Goal: Information Seeking & Learning: Learn about a topic

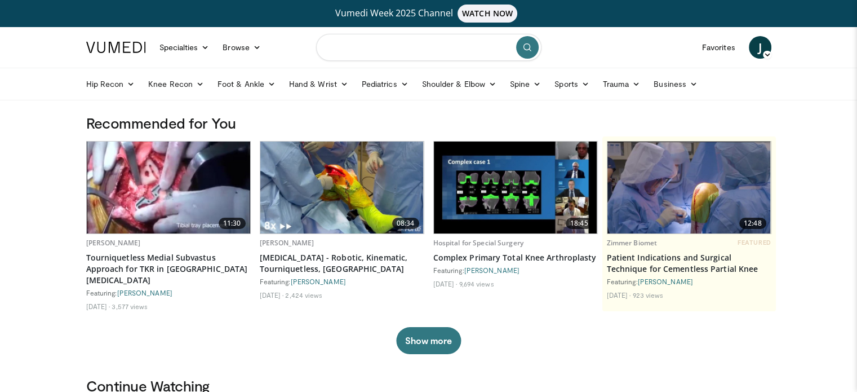
click at [374, 49] on input "Search topics, interventions" at bounding box center [428, 47] width 225 height 27
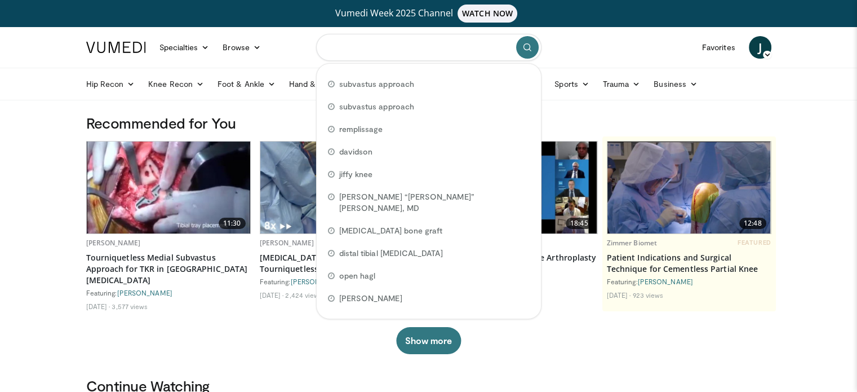
paste input "**********"
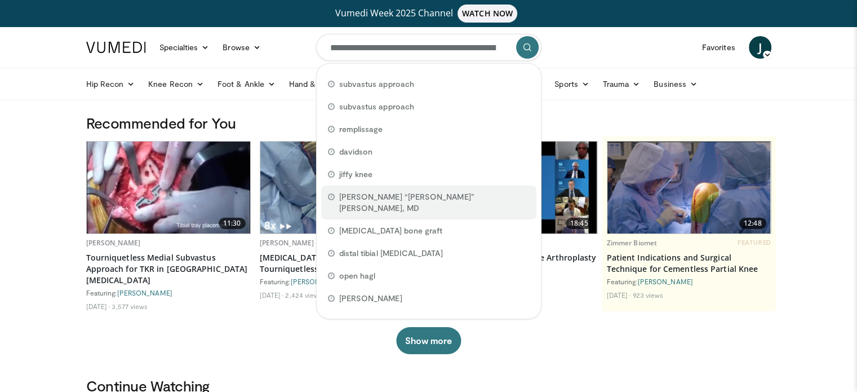
scroll to position [0, 626]
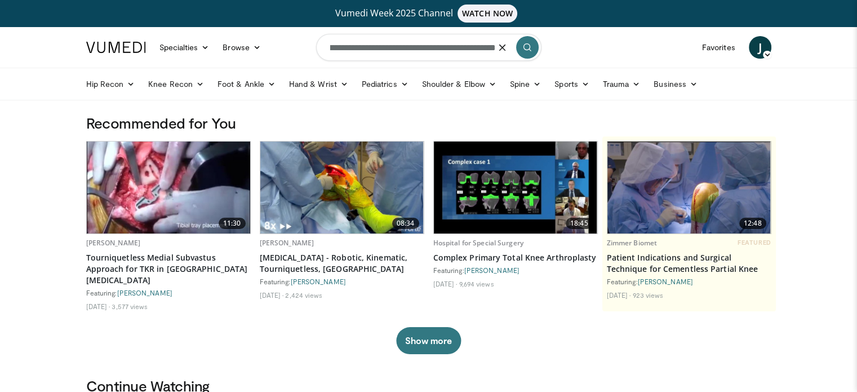
type input "**********"
click at [530, 39] on button "submit" at bounding box center [527, 47] width 23 height 23
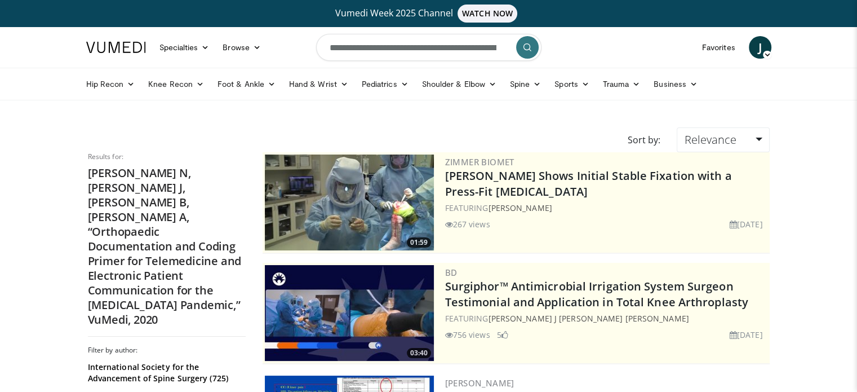
click at [214, 235] on h2 "Hinckley N, Davidson J, Henley B, Chhabra A, “Orthopaedic Documentation and Cod…" at bounding box center [167, 246] width 158 height 161
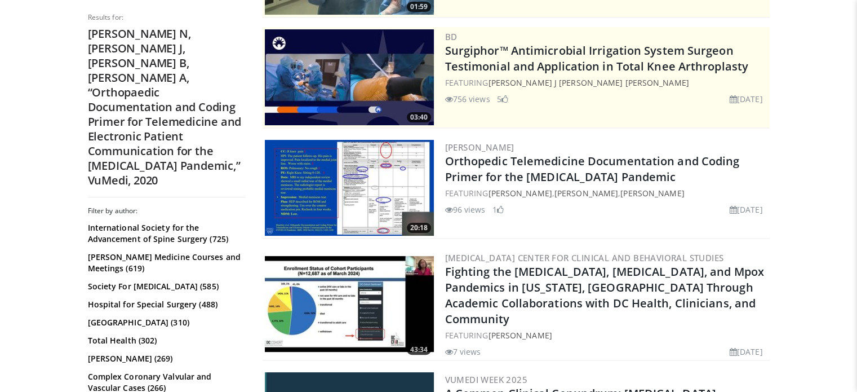
scroll to position [247, 0]
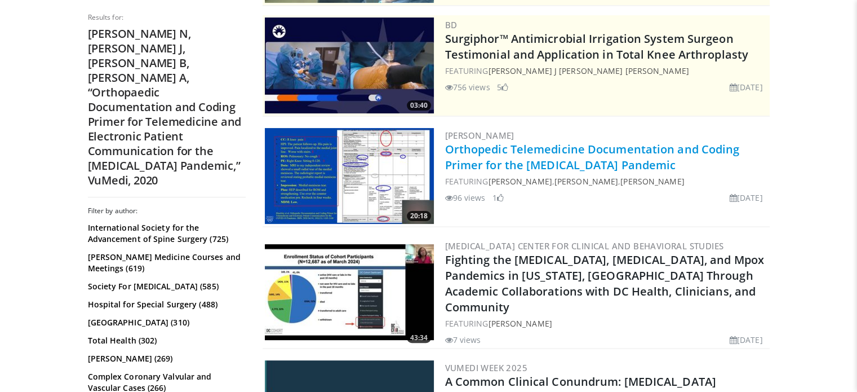
click at [606, 155] on link "Orthopedic Telemedicine Documentation and Coding Primer for the COVID-19 Pandem…" at bounding box center [592, 156] width 295 height 31
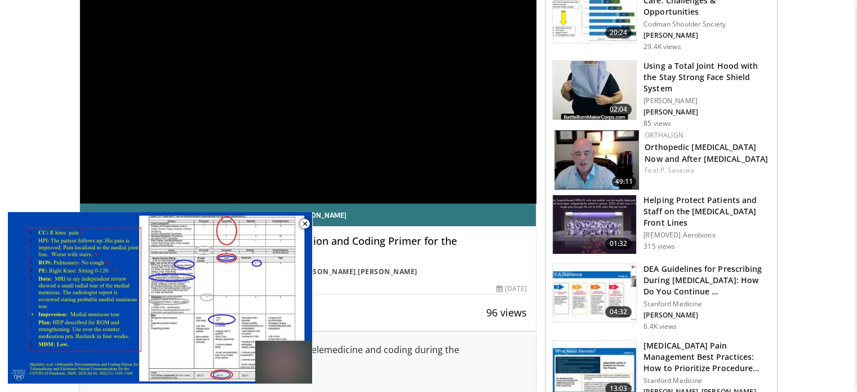
scroll to position [170, 0]
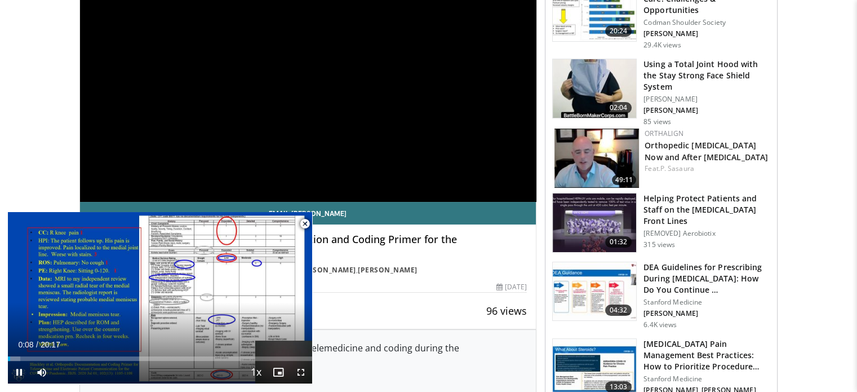
click at [304, 225] on span "Video Player" at bounding box center [305, 223] width 23 height 23
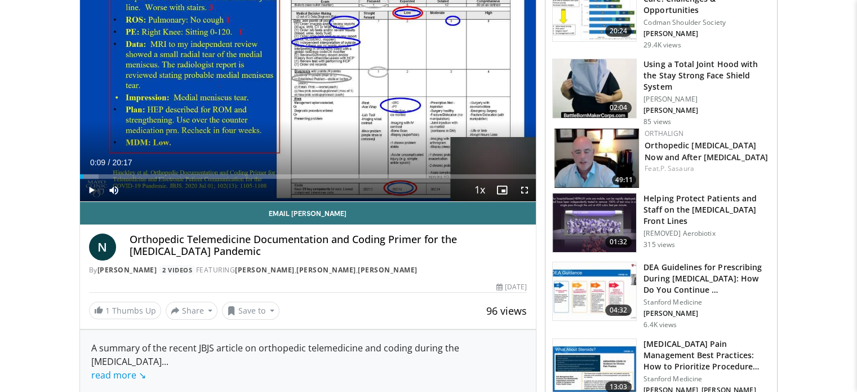
click at [454, 240] on h4 "Orthopedic Telemedicine Documentation and Coding Primer for the COVID-19 Pandem…" at bounding box center [329, 245] width 398 height 24
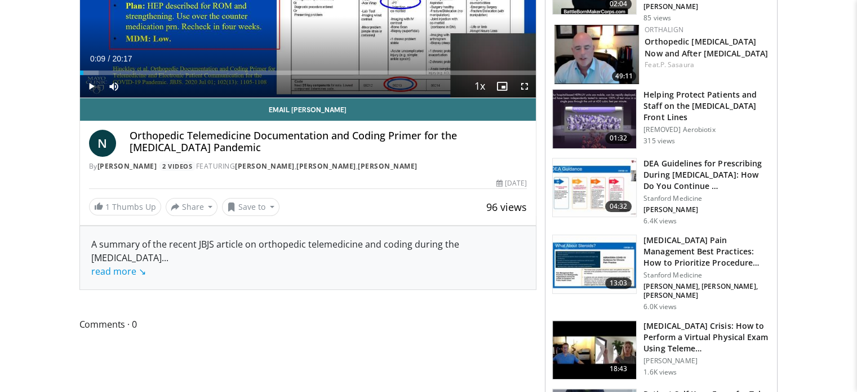
scroll to position [278, 0]
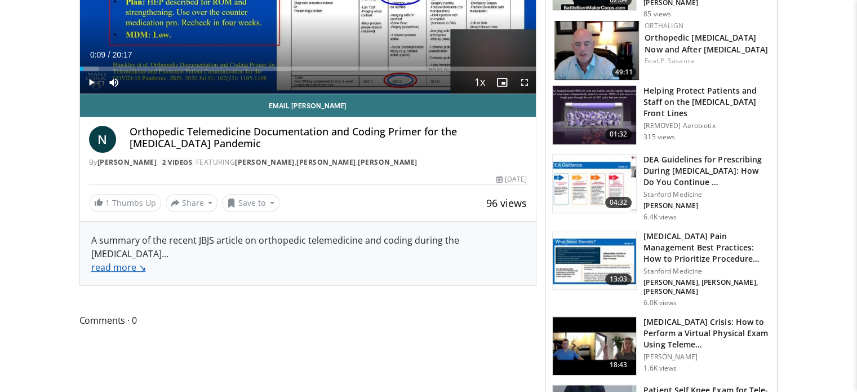
click at [125, 261] on link "read more ↘" at bounding box center [118, 267] width 55 height 12
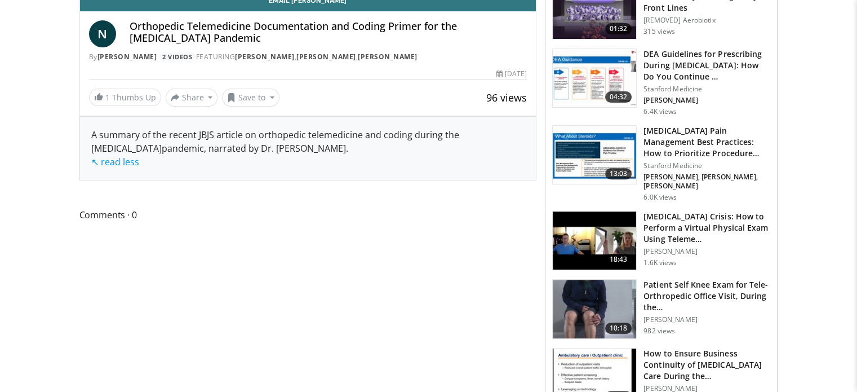
scroll to position [417, 0]
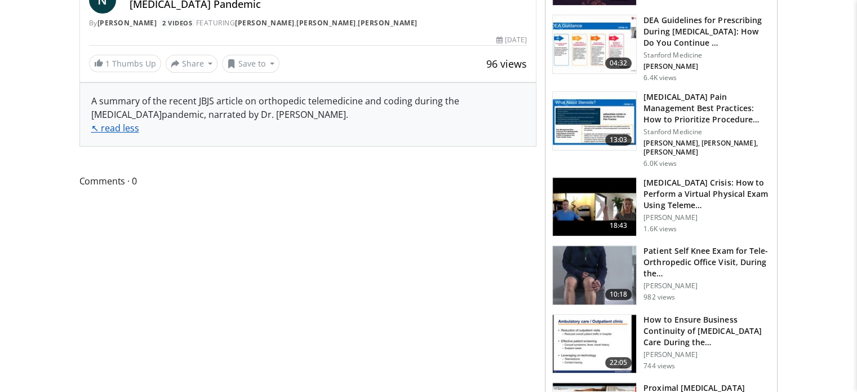
click at [112, 122] on link "↖ read less" at bounding box center [115, 128] width 48 height 12
click at [115, 122] on link "read more ↘" at bounding box center [118, 128] width 55 height 12
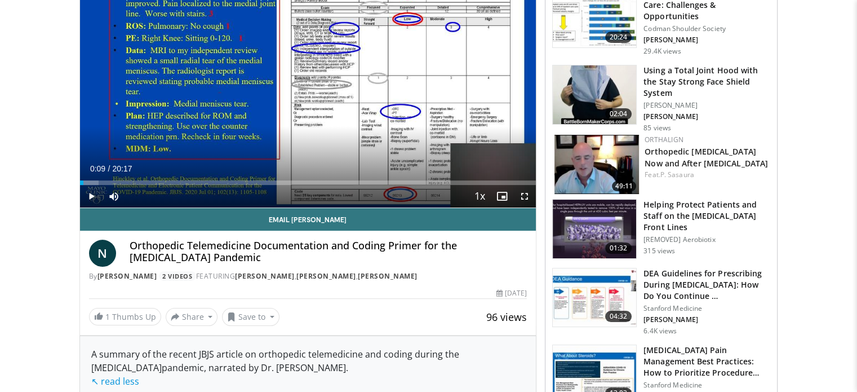
scroll to position [168, 0]
